Goal: Task Accomplishment & Management: Use online tool/utility

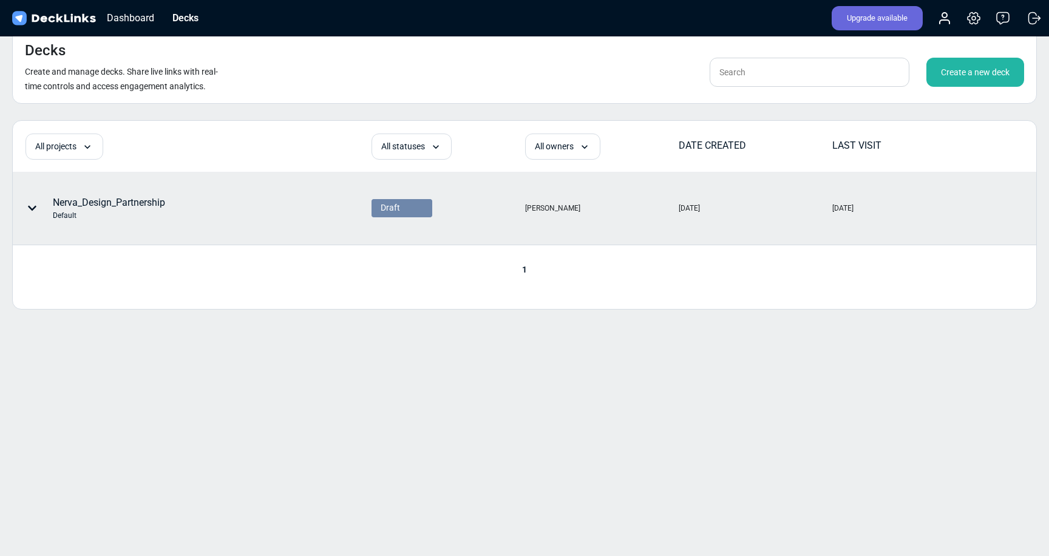
click at [140, 201] on div "Nerva_Design_Partnership Default" at bounding box center [109, 209] width 112 height 26
click at [27, 206] on div at bounding box center [34, 208] width 36 height 36
click at [84, 295] on div "Delete" at bounding box center [103, 300] width 100 height 24
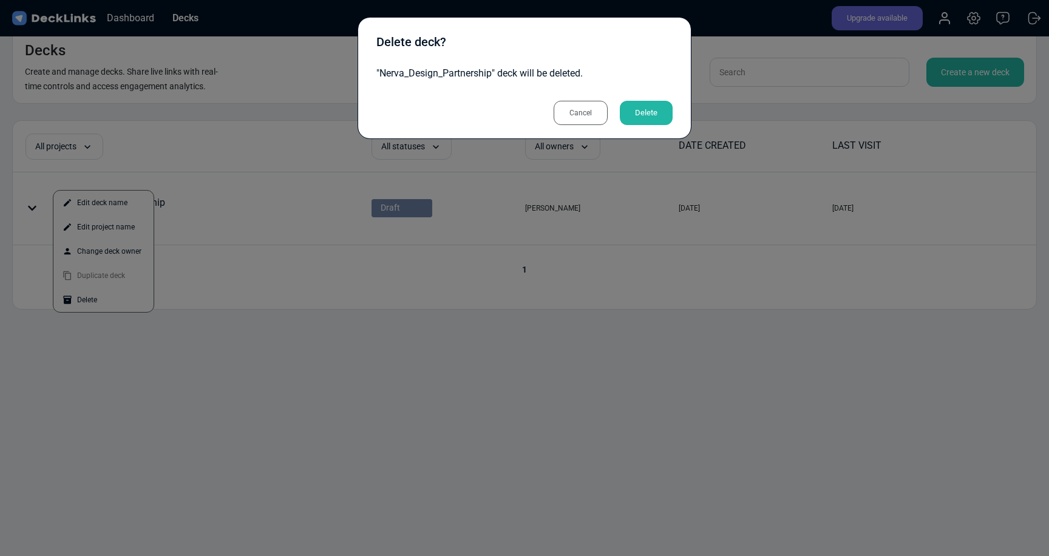
click at [653, 109] on div "Delete" at bounding box center [646, 113] width 53 height 24
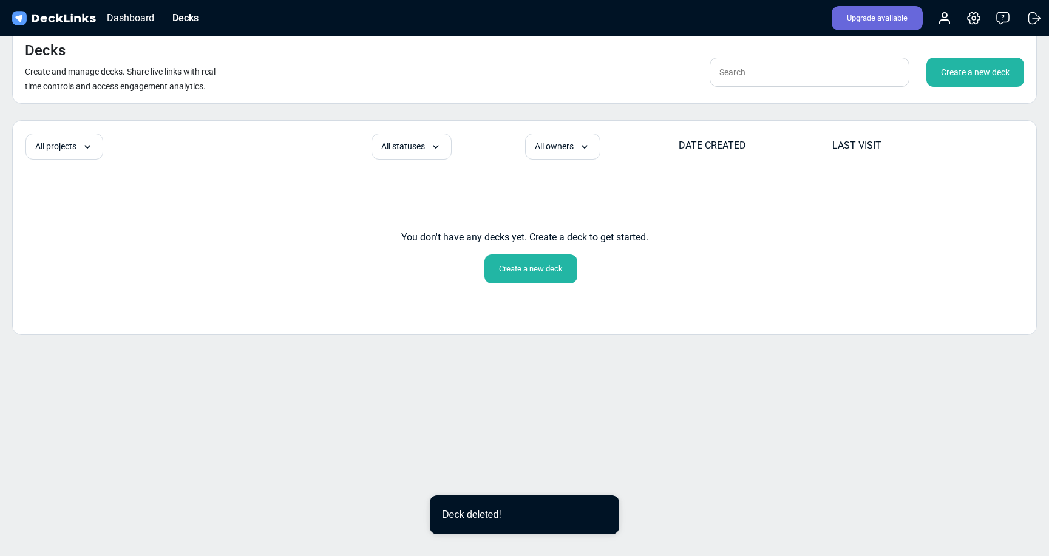
click at [544, 267] on div "Create a new deck" at bounding box center [531, 268] width 93 height 29
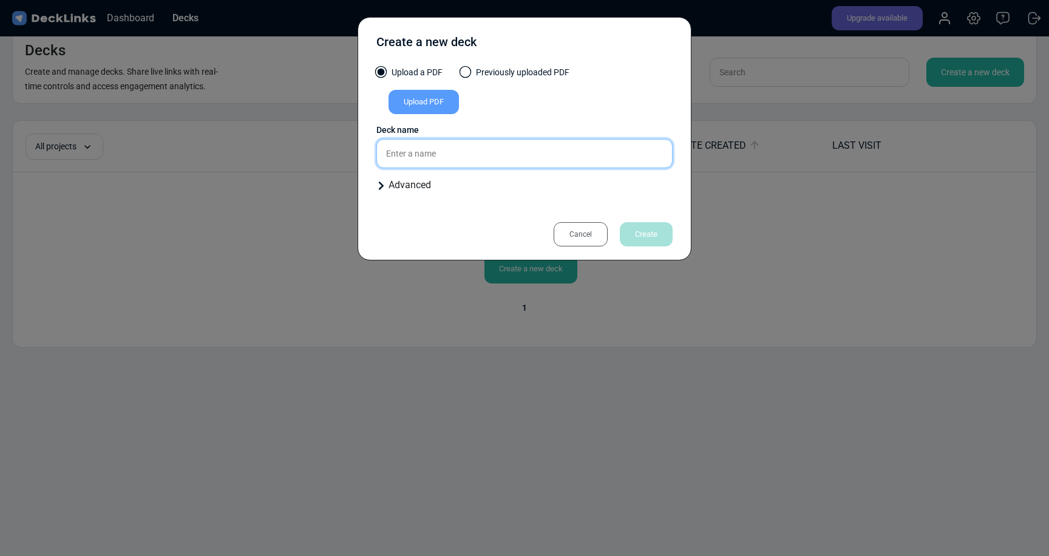
click at [441, 155] on input "text" at bounding box center [525, 153] width 296 height 29
type input "D"
type input "Nerva AI Deck"
click at [432, 101] on div "Upload PDF" at bounding box center [424, 102] width 70 height 24
click at [0, 0] on input "Upload PDF" at bounding box center [0, 0] width 0 height 0
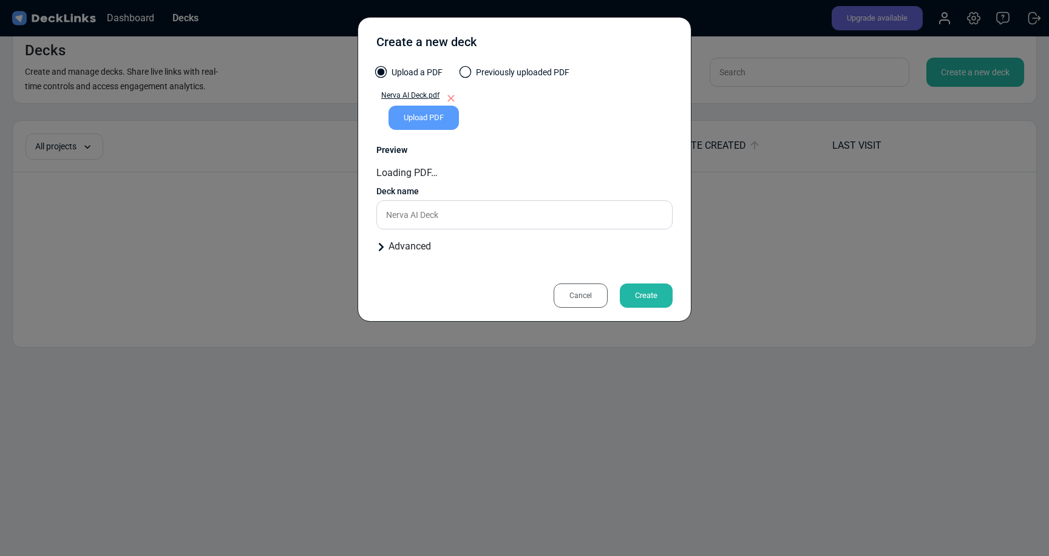
click at [650, 247] on div "Advanced" at bounding box center [525, 246] width 296 height 15
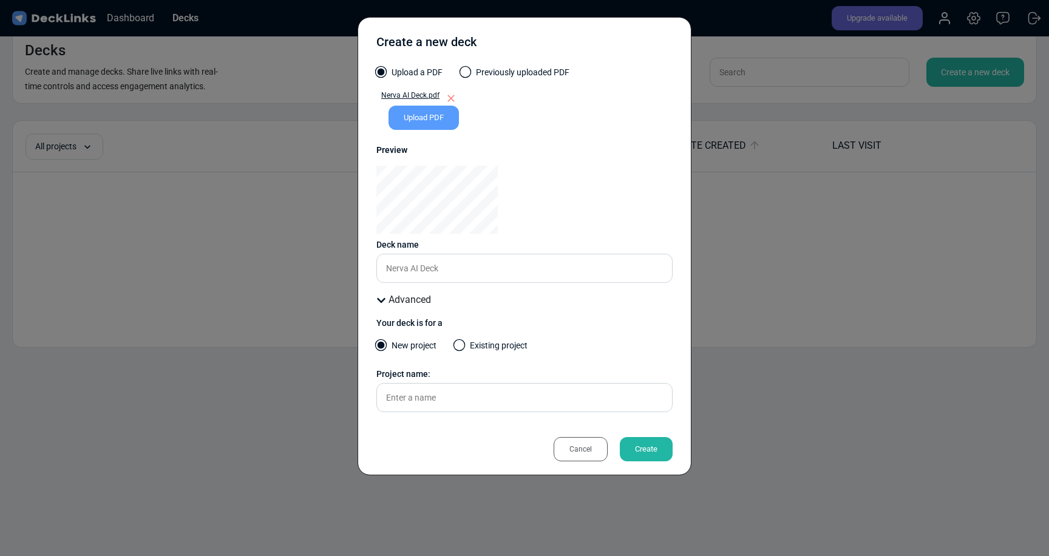
click at [633, 445] on div "Create" at bounding box center [646, 449] width 53 height 24
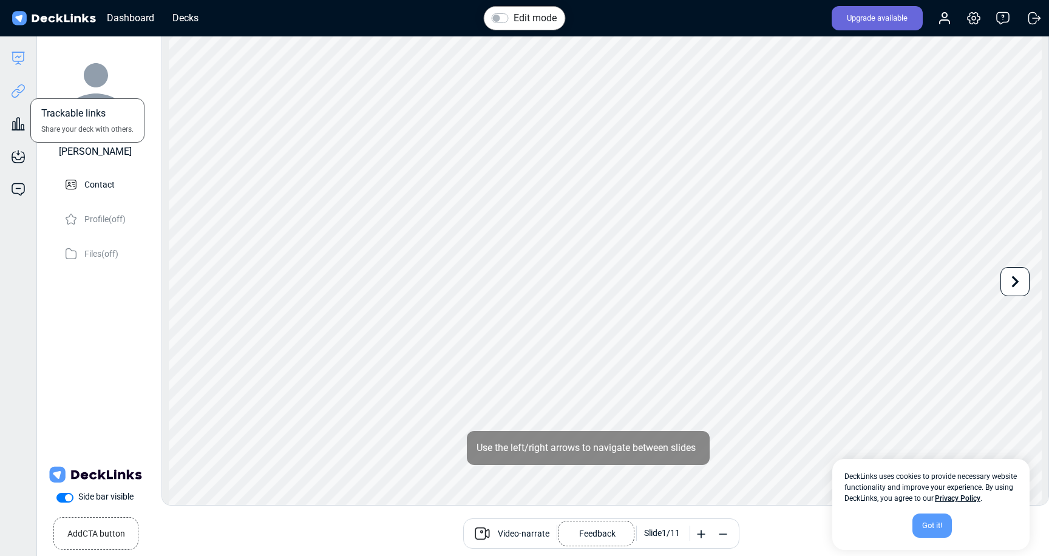
click at [18, 88] on icon at bounding box center [18, 91] width 15 height 15
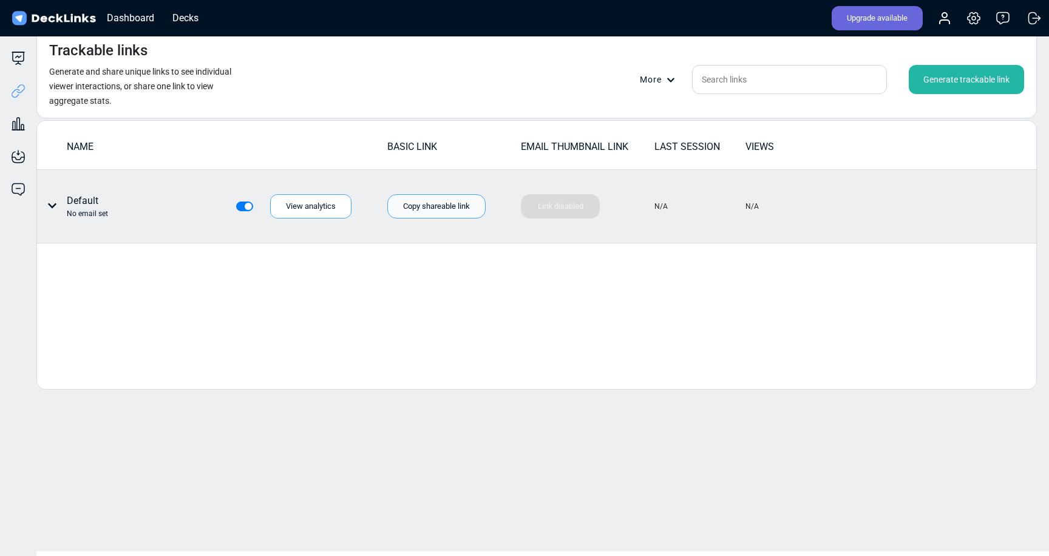
click at [443, 201] on div "Copy shareable link" at bounding box center [436, 206] width 98 height 24
click at [451, 211] on div "Copy shareable link" at bounding box center [436, 206] width 98 height 24
click at [427, 206] on div "Copy shareable link" at bounding box center [436, 206] width 98 height 24
click at [434, 211] on div "Copy shareable link" at bounding box center [436, 206] width 98 height 24
